Goal: Transaction & Acquisition: Book appointment/travel/reservation

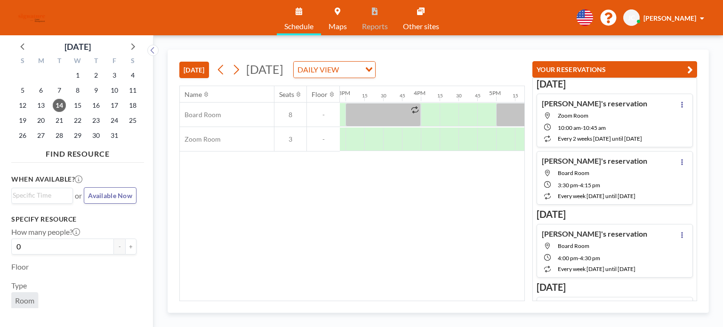
scroll to position [0, 1112]
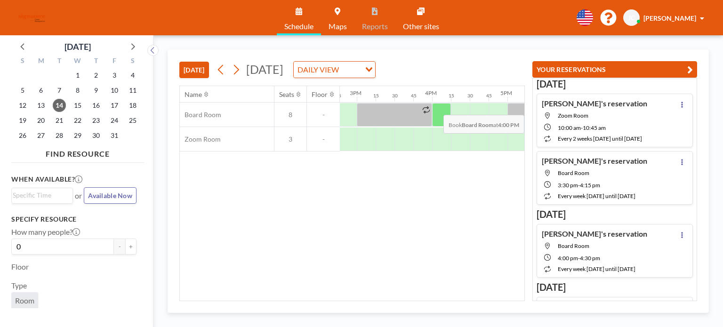
click at [441, 107] on div at bounding box center [441, 115] width 19 height 24
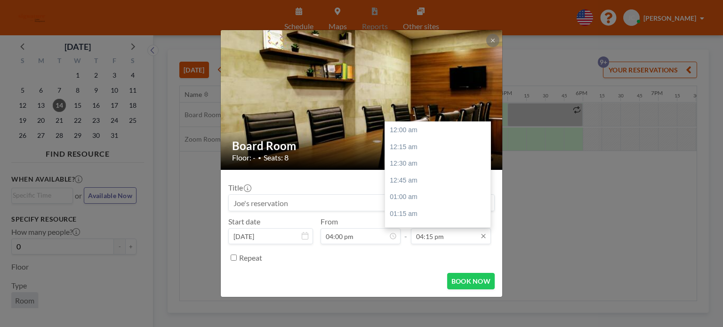
scroll to position [1089, 0]
click at [440, 238] on input "04:15 pm" at bounding box center [451, 236] width 80 height 16
click at [425, 182] on div "05:00 pm" at bounding box center [440, 180] width 110 height 17
type input "05:00 pm"
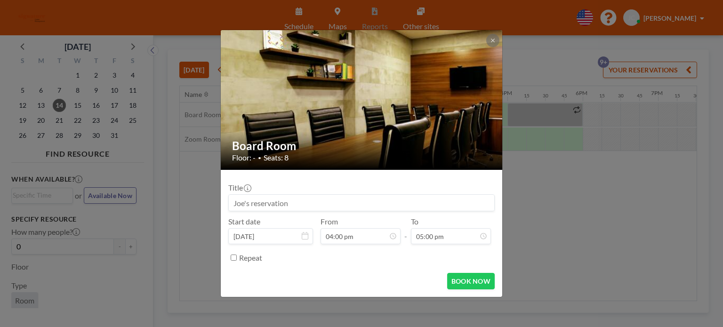
scroll to position [1139, 0]
click at [478, 278] on button "BOOK NOW" at bounding box center [471, 281] width 48 height 16
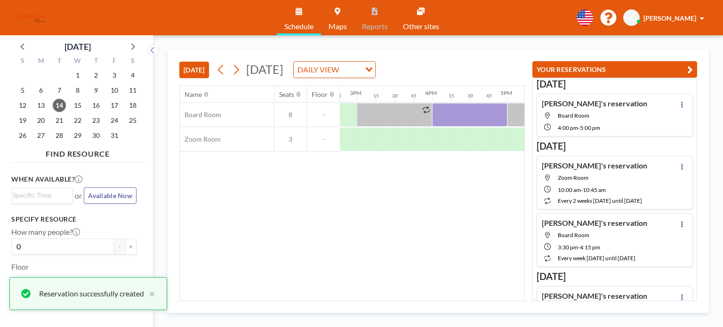
click at [238, 77] on div "[DATE] DAILY VIEW Loading..." at bounding box center [295, 69] width 162 height 17
click at [238, 74] on icon at bounding box center [235, 70] width 9 height 14
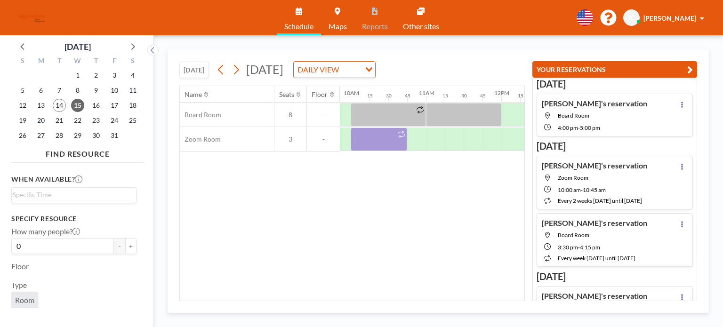
scroll to position [0, 773]
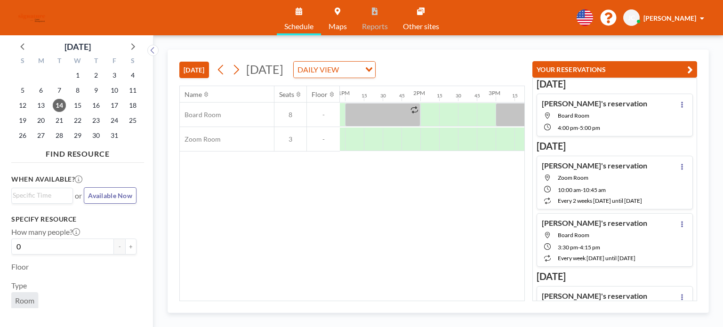
scroll to position [0, 987]
drag, startPoint x: 359, startPoint y: 301, endPoint x: 395, endPoint y: 282, distance: 40.2
click at [397, 293] on div "Name Seats Floor 12AM 15 30 45 1AM 15 30 45 2AM 15 30 45 3AM 15 30 45 4AM 15 30…" at bounding box center [351, 193] width 345 height 215
click at [235, 74] on icon at bounding box center [236, 70] width 5 height 10
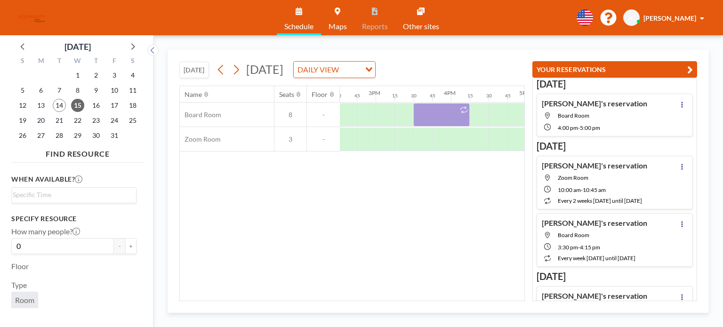
scroll to position [0, 1107]
click at [216, 70] on button at bounding box center [221, 69] width 15 height 15
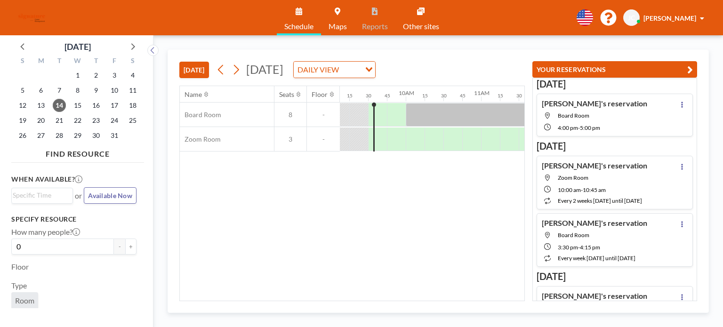
scroll to position [0, 696]
click at [237, 67] on icon at bounding box center [235, 70] width 9 height 14
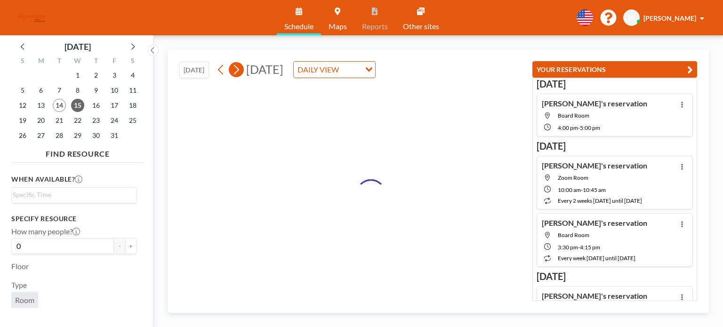
click at [237, 67] on icon at bounding box center [235, 70] width 9 height 14
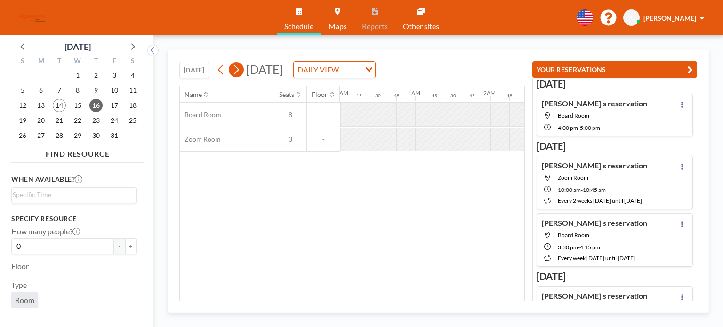
click at [237, 67] on icon at bounding box center [235, 70] width 9 height 14
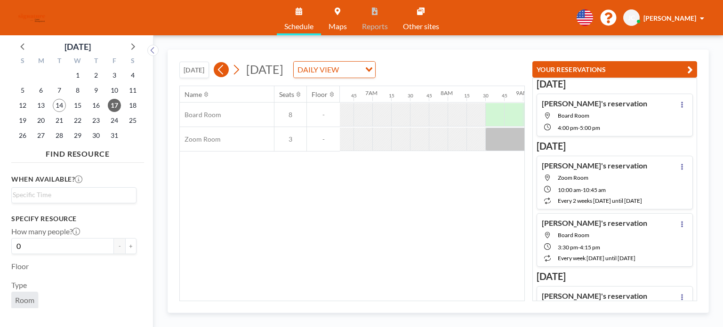
click at [225, 69] on icon at bounding box center [220, 70] width 9 height 14
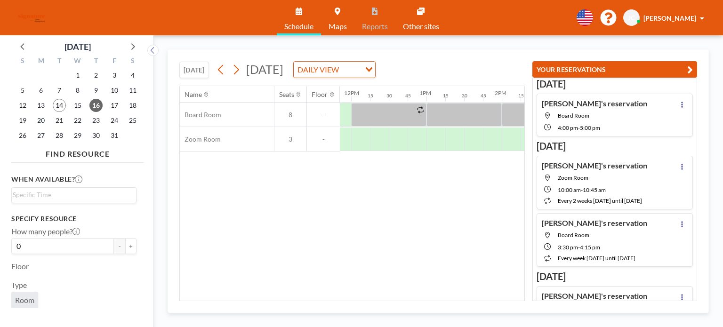
scroll to position [0, 876]
click at [373, 139] on div at bounding box center [376, 139] width 19 height 24
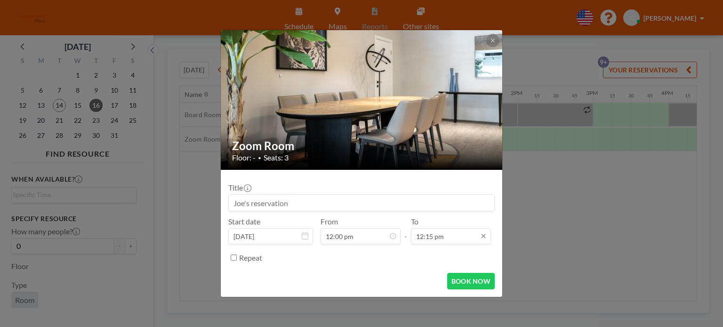
click at [439, 239] on input "12:15 pm" at bounding box center [451, 236] width 80 height 16
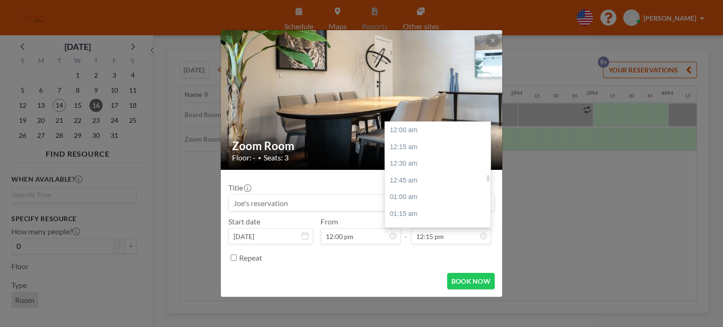
scroll to position [821, 0]
click at [412, 175] on div "01:00 pm" at bounding box center [440, 180] width 110 height 17
type input "01:00 pm"
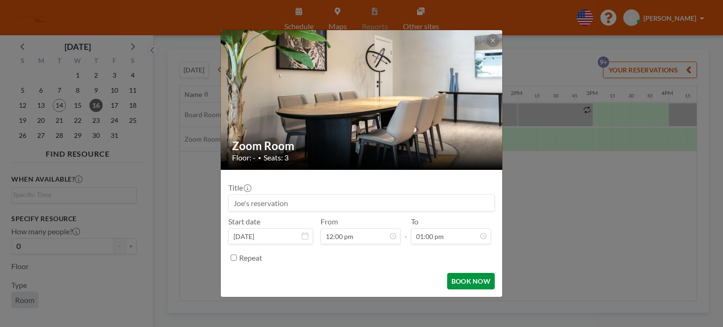
click at [461, 286] on button "BOOK NOW" at bounding box center [471, 281] width 48 height 16
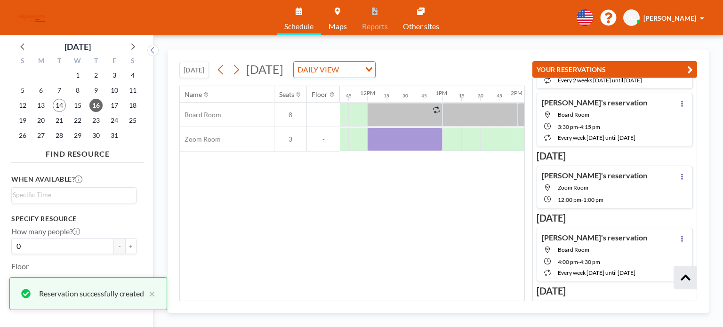
scroll to position [123, 0]
